Goal: Task Accomplishment & Management: Manage account settings

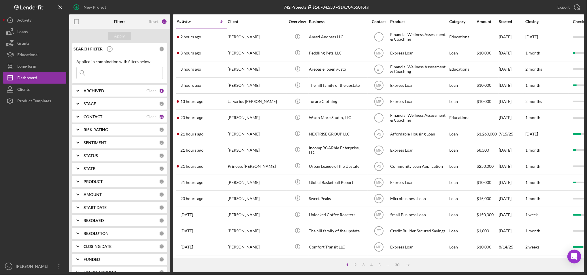
click at [88, 91] on b "ARCHIVED" at bounding box center [94, 91] width 20 height 5
click at [79, 121] on input "Archived" at bounding box center [80, 124] width 6 height 6
checkbox input "true"
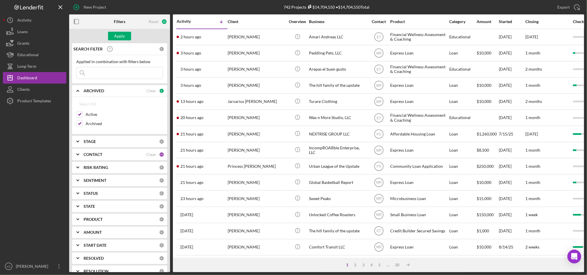
click at [91, 195] on b "STATUS" at bounding box center [91, 193] width 14 height 5
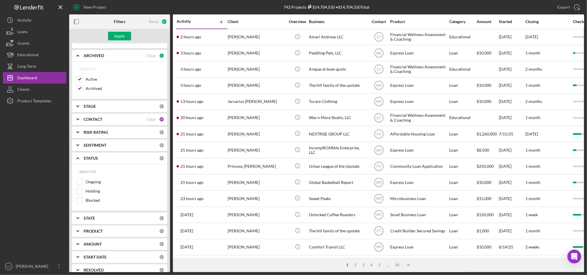
scroll to position [66, 0]
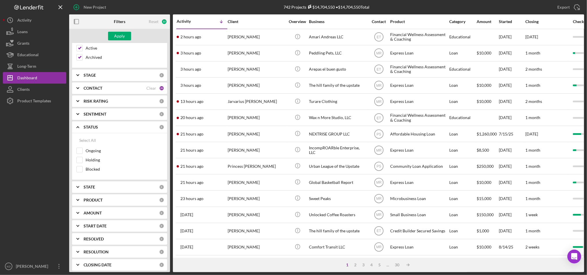
click at [92, 129] on b "STATUS" at bounding box center [91, 127] width 14 height 5
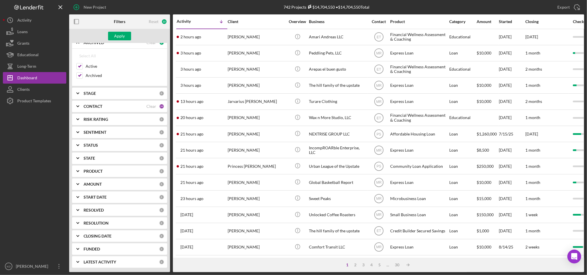
scroll to position [48, 0]
click at [103, 251] on div "FUNDED" at bounding box center [122, 249] width 76 height 5
click at [102, 184] on b "RESOLVED" at bounding box center [94, 183] width 20 height 5
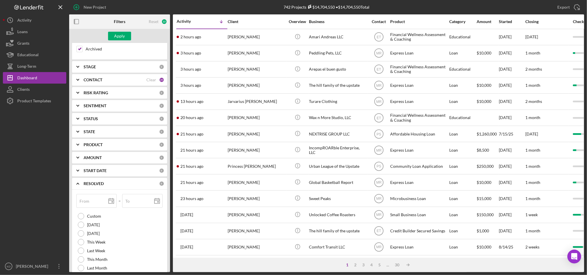
click at [102, 184] on b "RESOLVED" at bounding box center [94, 183] width 20 height 5
click at [102, 198] on b "RESOLUTION" at bounding box center [96, 196] width 25 height 5
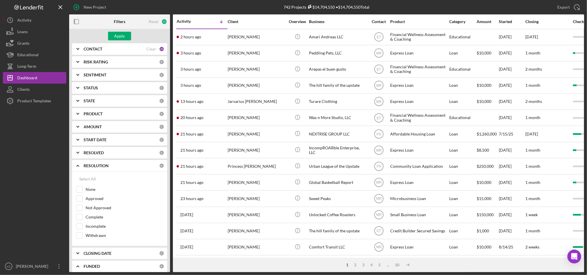
scroll to position [106, 0]
click at [81, 197] on input "Approved" at bounding box center [80, 198] width 6 height 6
checkbox input "true"
click at [79, 216] on input "Complete" at bounding box center [80, 216] width 6 height 6
checkbox input "true"
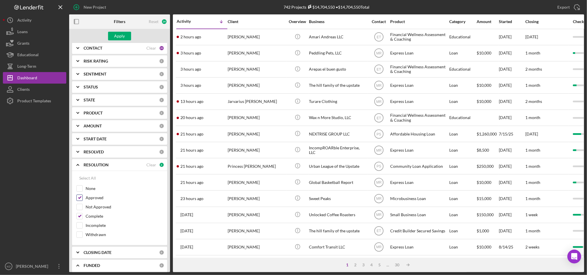
scroll to position [133, 0]
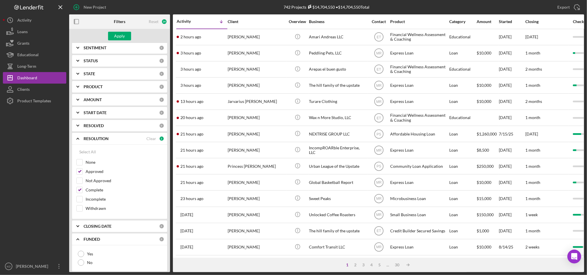
click at [106, 226] on b "CLOSING DATE" at bounding box center [98, 226] width 28 height 5
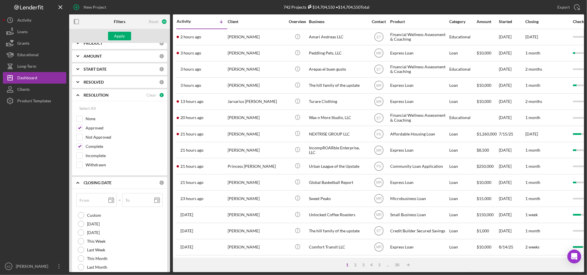
scroll to position [178, 0]
click at [118, 36] on div "Apply" at bounding box center [119, 36] width 11 height 9
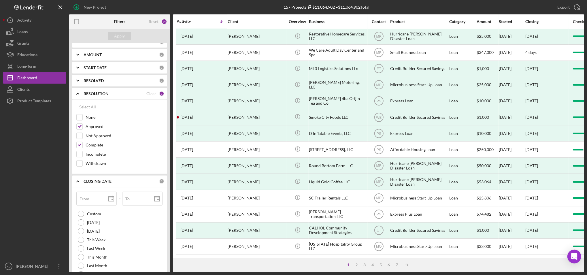
scroll to position [0, 0]
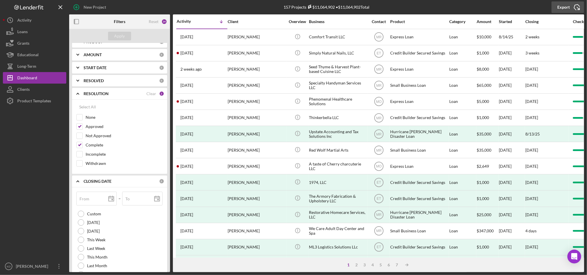
click at [573, 9] on icon "Icon/Export" at bounding box center [577, 7] width 14 height 14
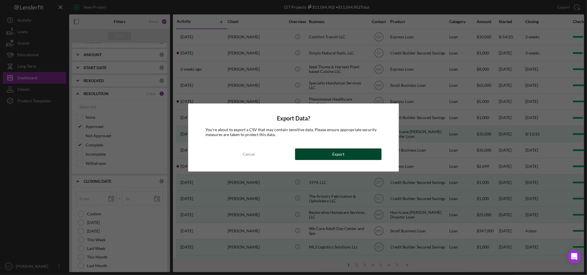
click at [354, 158] on button "Export" at bounding box center [338, 154] width 87 height 12
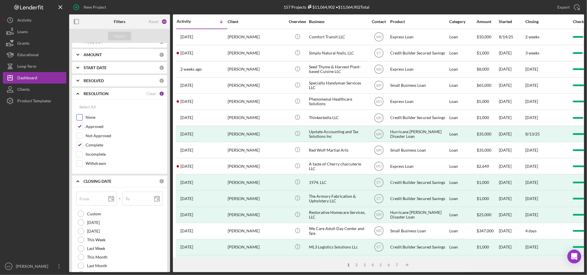
click at [82, 123] on div "None" at bounding box center [119, 118] width 86 height 9
click at [81, 125] on input "Approved" at bounding box center [80, 127] width 6 height 6
checkbox input "false"
click at [79, 146] on input "Complete" at bounding box center [80, 145] width 6 height 6
checkbox input "false"
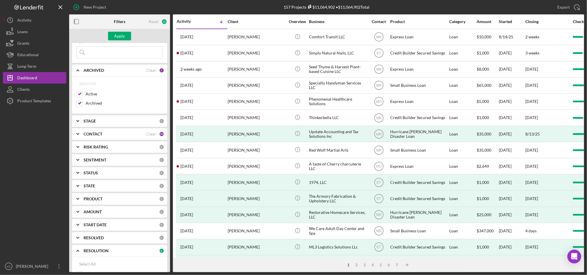
scroll to position [21, 0]
click at [80, 105] on input "Archived" at bounding box center [80, 103] width 6 height 6
checkbox input "false"
click at [120, 39] on div "Apply" at bounding box center [119, 36] width 11 height 9
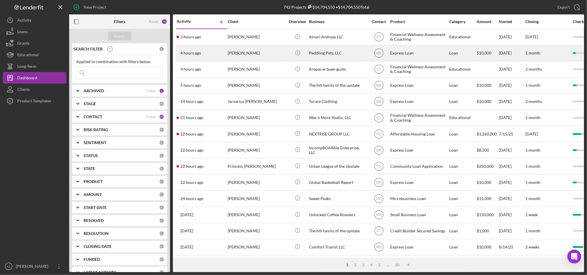
click at [317, 56] on div "Peddling Pets, LLC" at bounding box center [338, 53] width 58 height 15
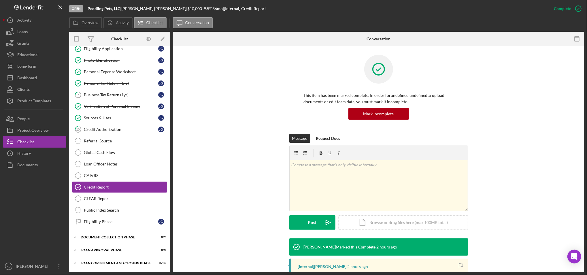
scroll to position [48, 0]
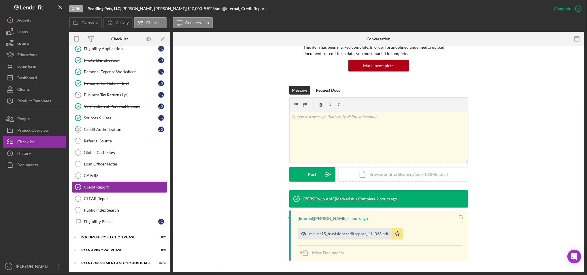
click at [335, 229] on div "mriver15_truvisioncreditreport_114033.pdf" at bounding box center [345, 234] width 94 height 12
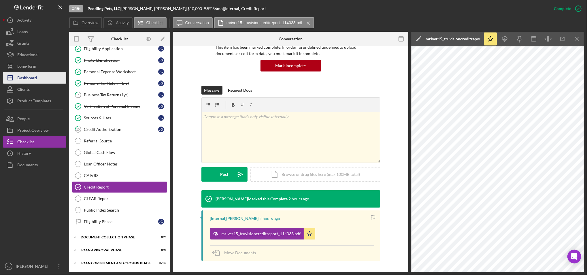
click at [53, 80] on button "Icon/Dashboard Dashboard" at bounding box center [34, 78] width 63 height 12
